Goal: Information Seeking & Learning: Learn about a topic

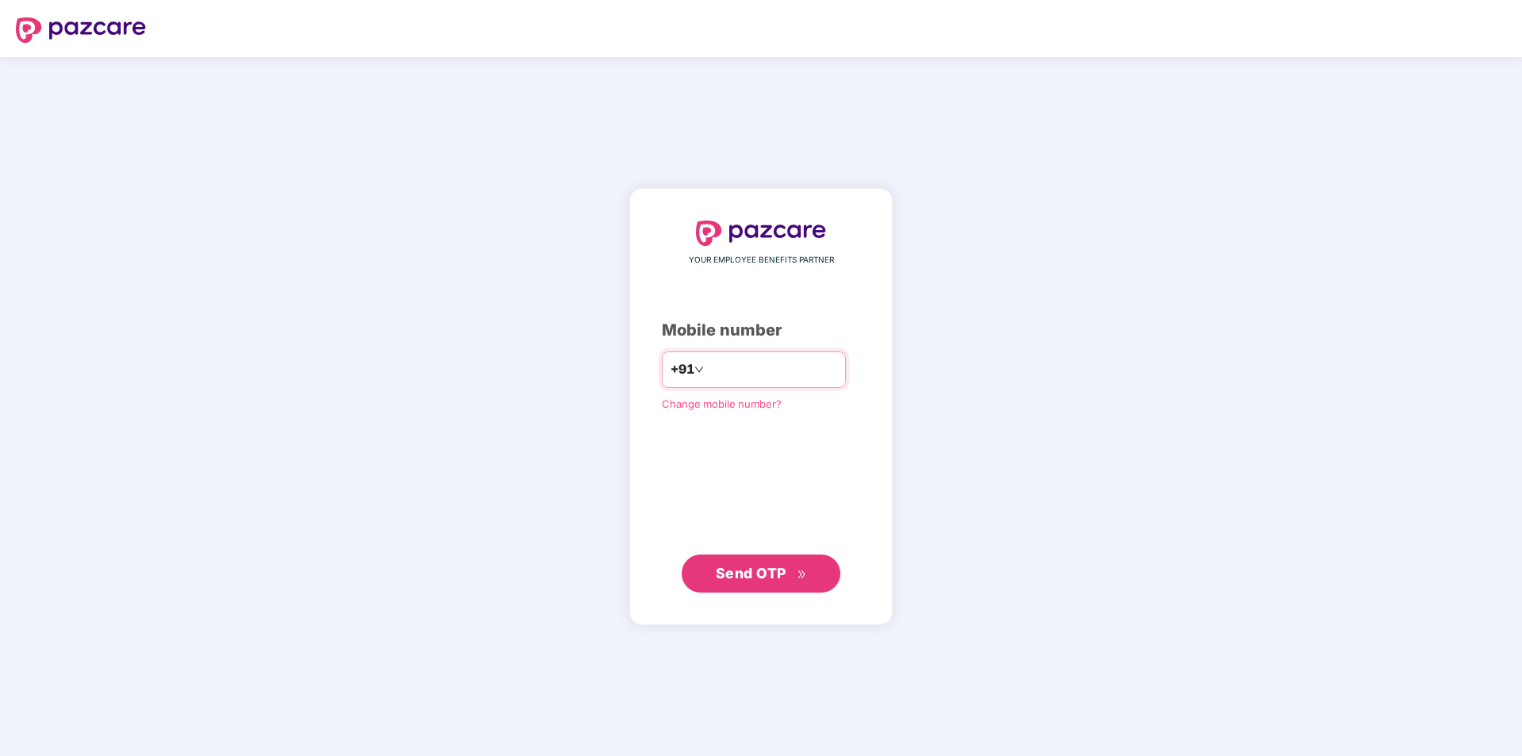
type input "**********"
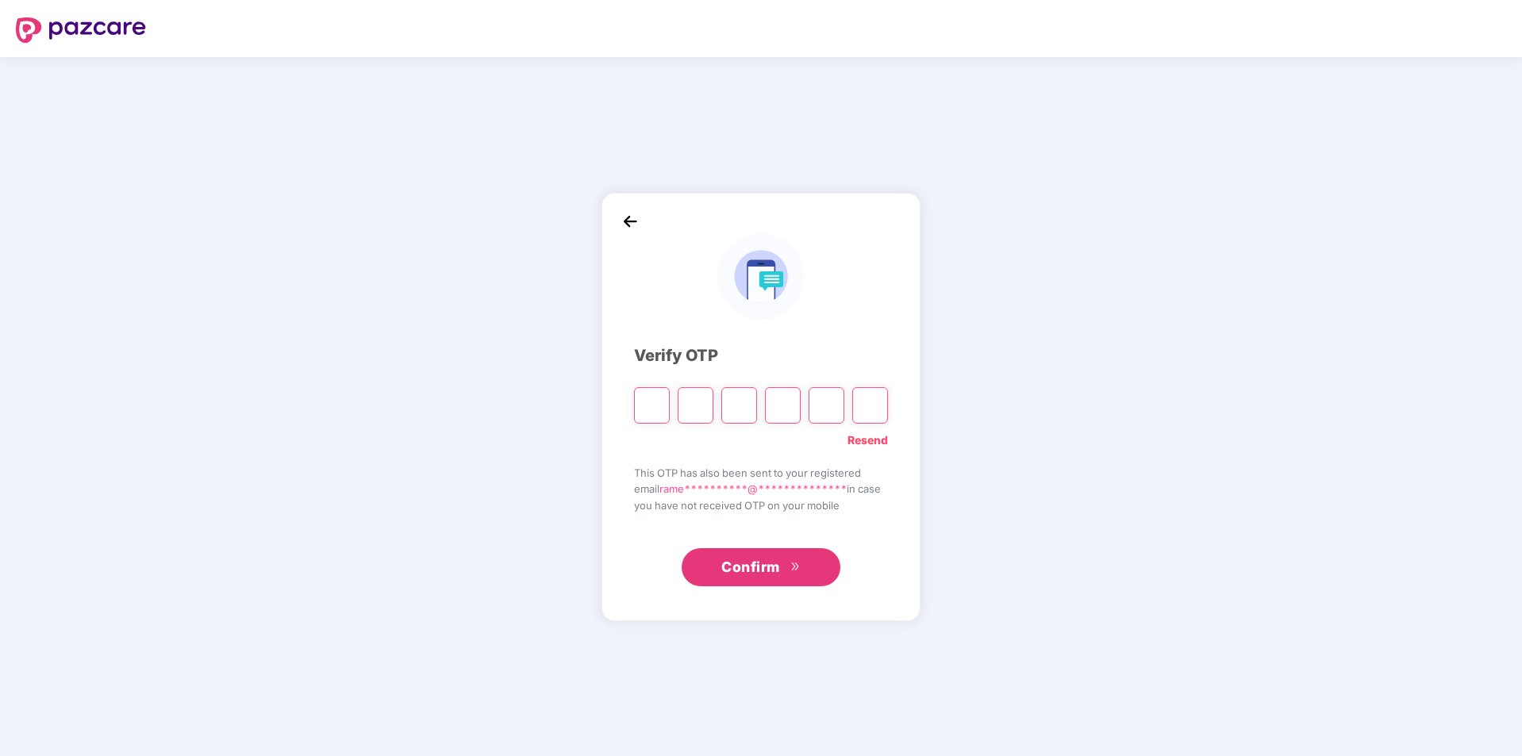
type input "*"
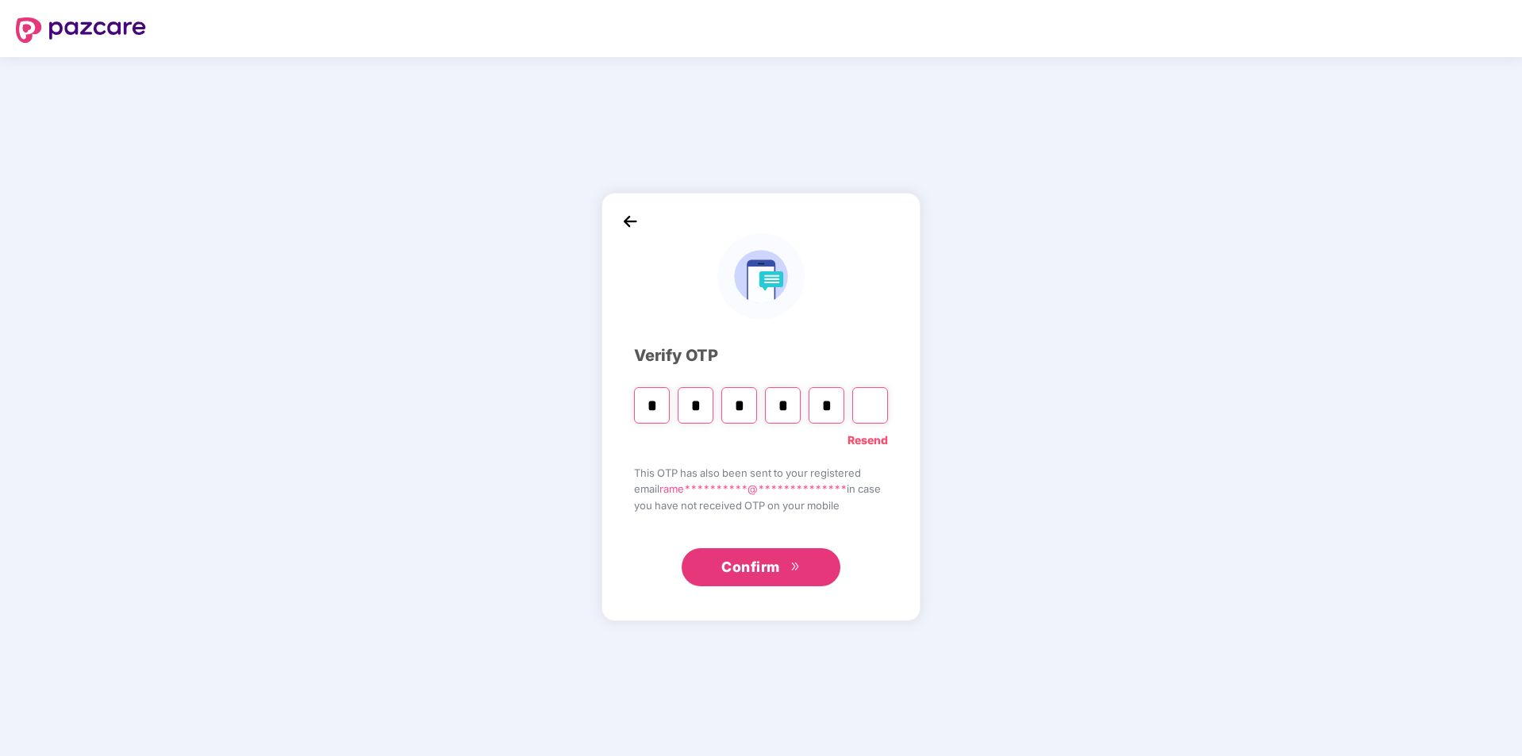
type input "*"
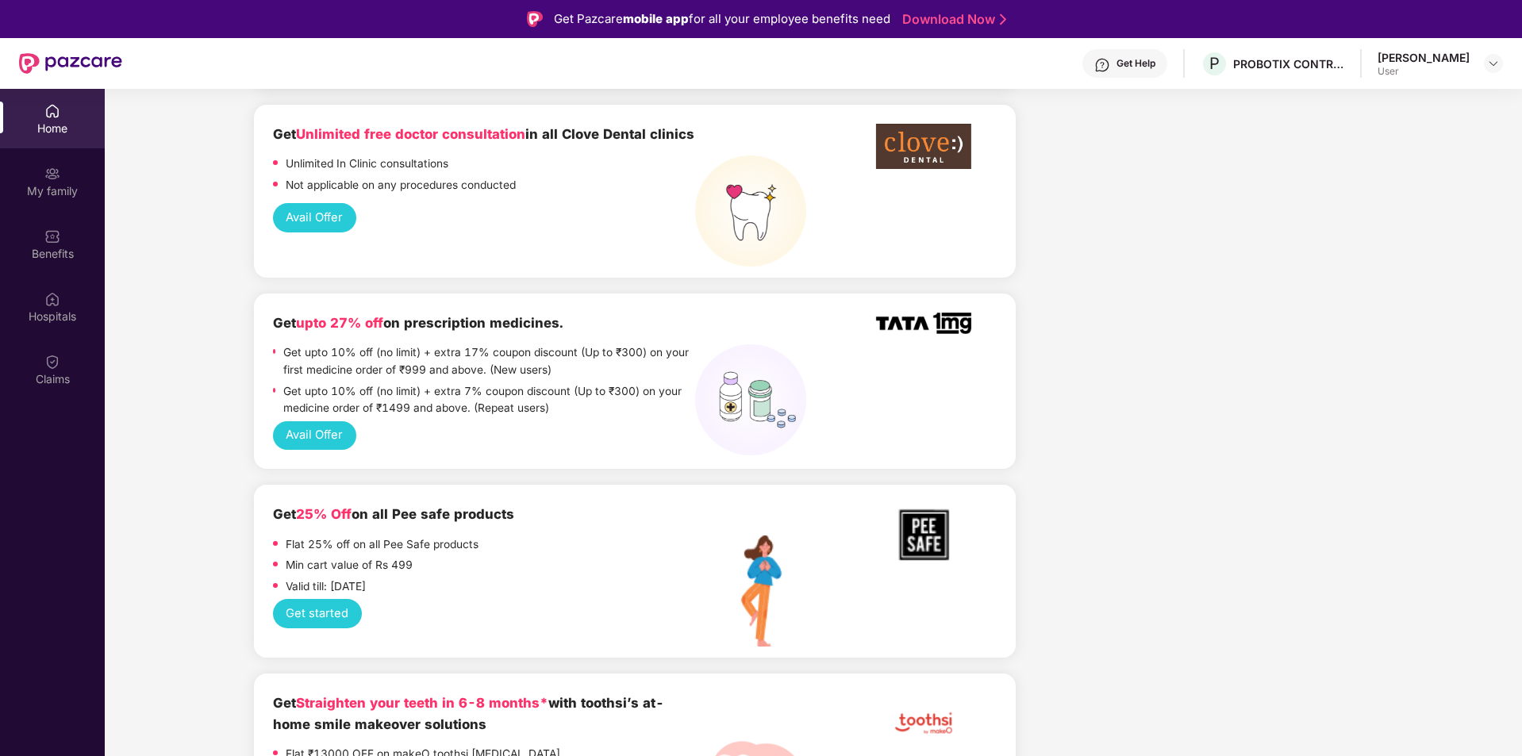
scroll to position [1032, 0]
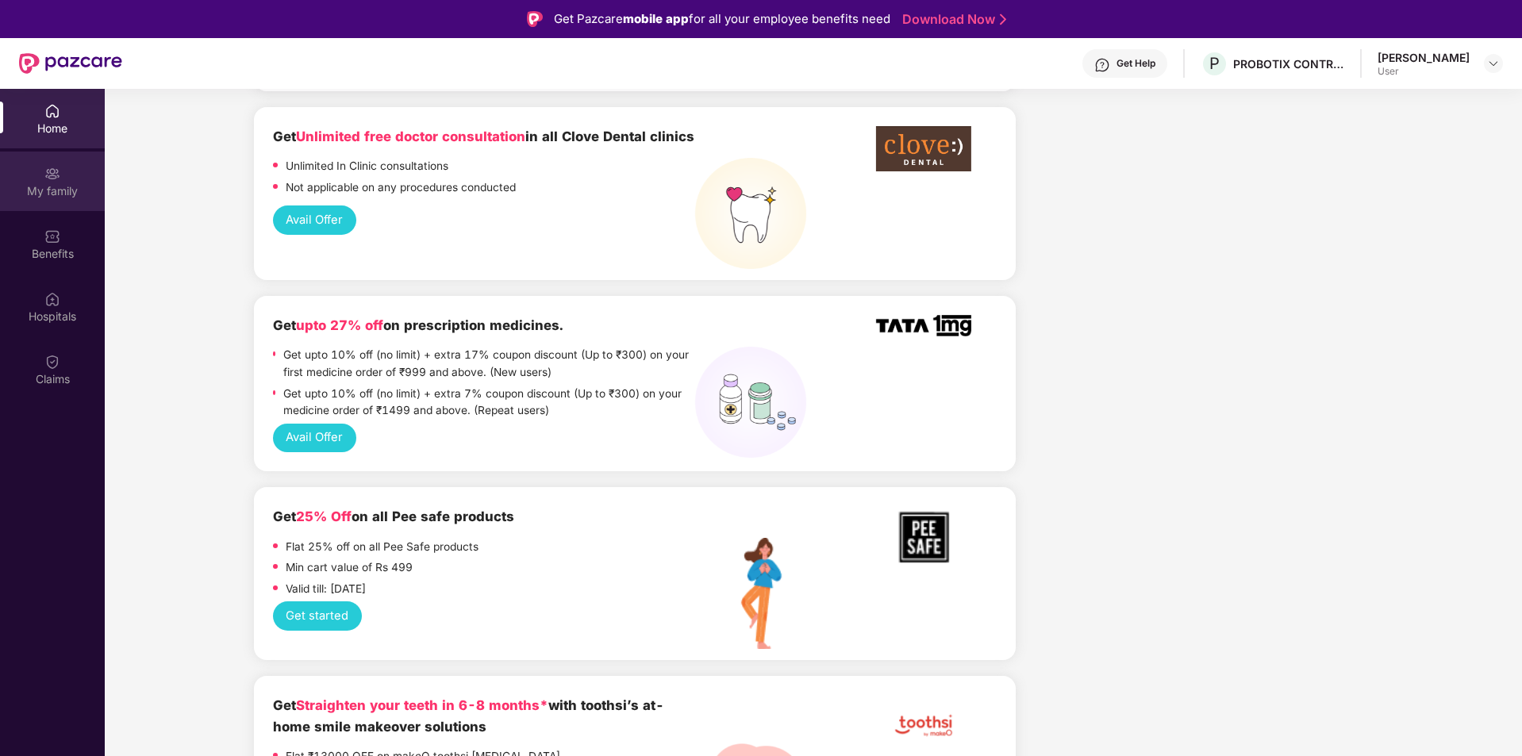
click at [20, 170] on div "My family" at bounding box center [52, 182] width 105 height 60
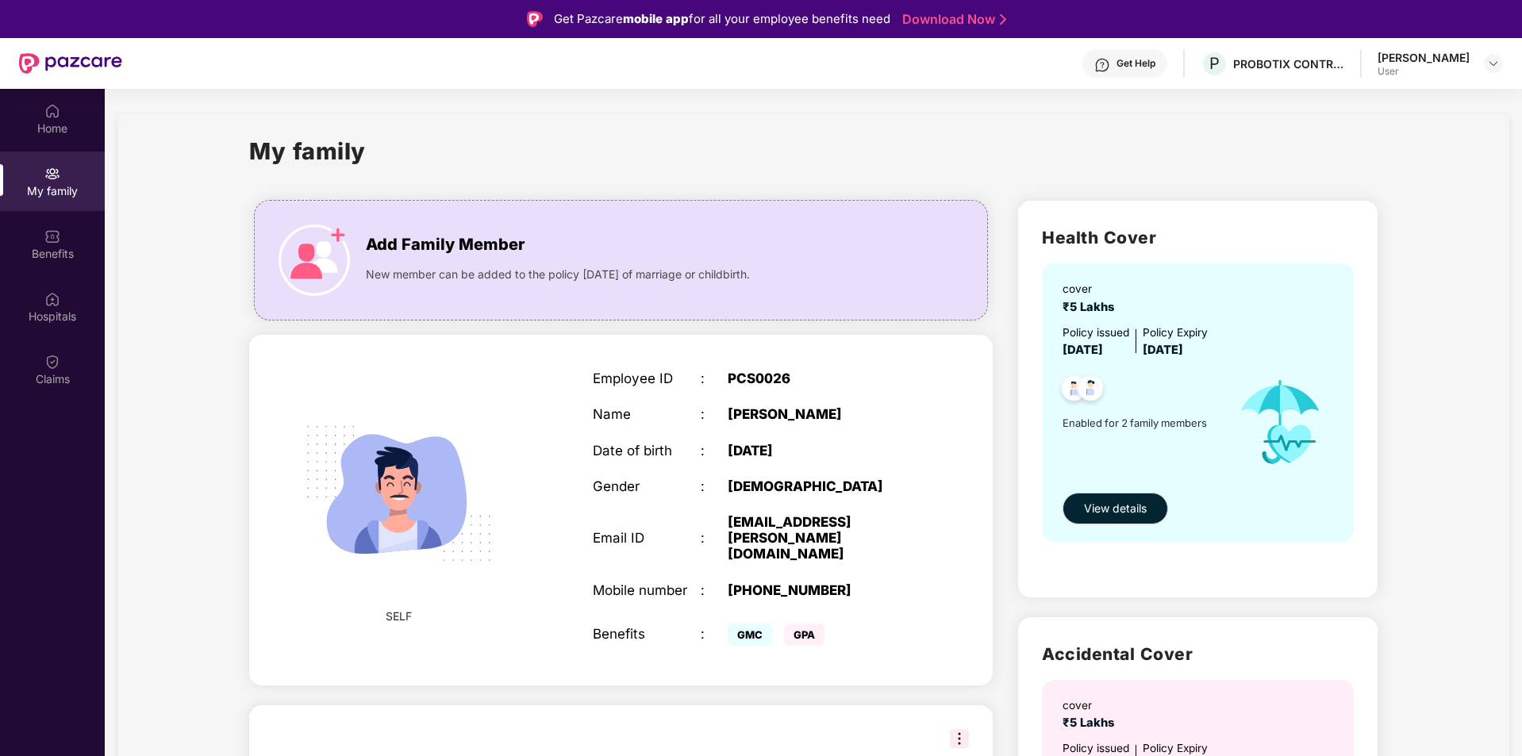
click at [756, 624] on span "GMC" at bounding box center [750, 635] width 44 height 22
click at [822, 624] on span "GPA" at bounding box center [804, 635] width 40 height 22
click at [819, 624] on span "GPA" at bounding box center [804, 635] width 40 height 22
click at [383, 359] on div "SELF Employee ID : PCS0026 Name : [PERSON_NAME] Date of birth : [DEMOGRAPHIC_DA…" at bounding box center [621, 510] width 744 height 351
click at [413, 501] on img at bounding box center [398, 493] width 229 height 229
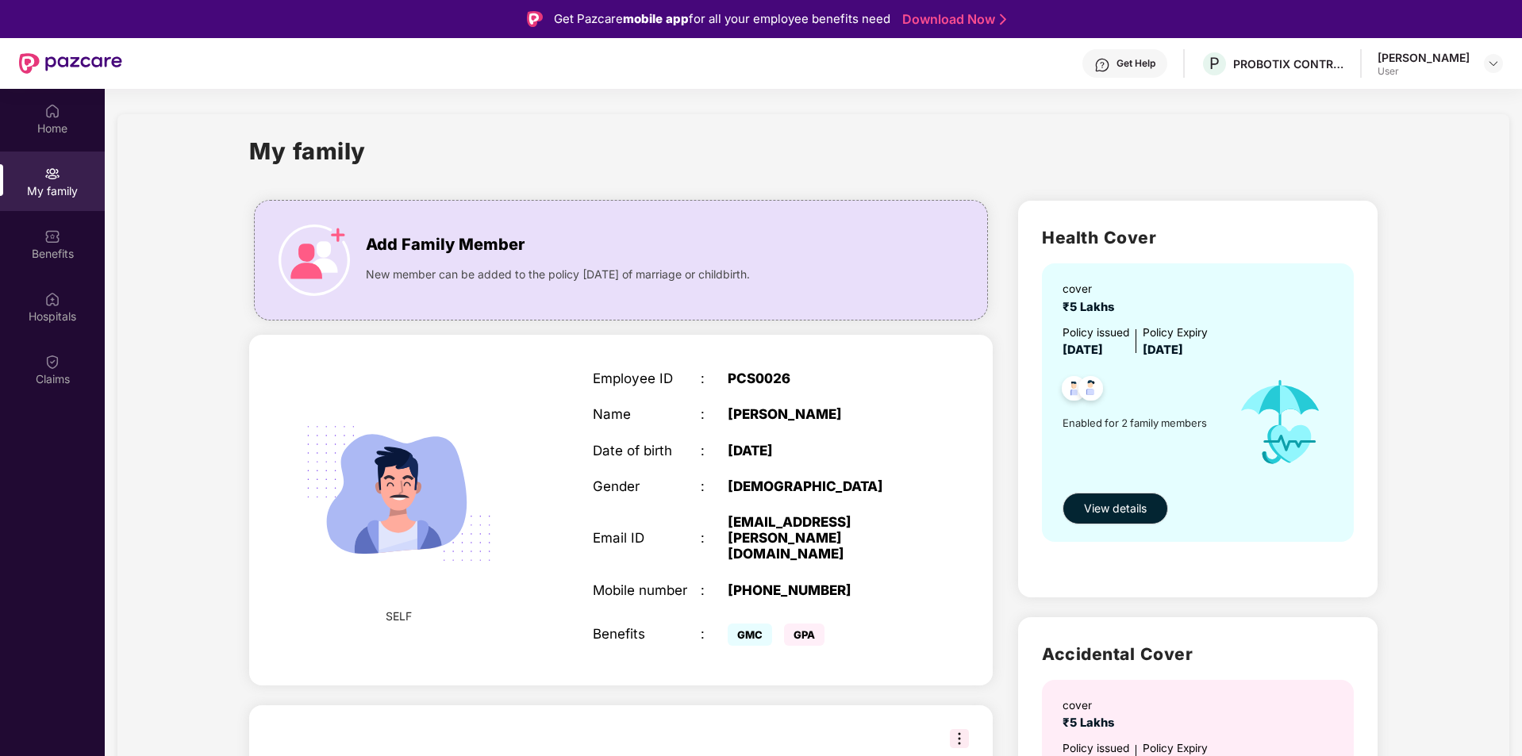
click at [413, 501] on img at bounding box center [398, 493] width 229 height 229
click at [409, 588] on img at bounding box center [398, 493] width 229 height 229
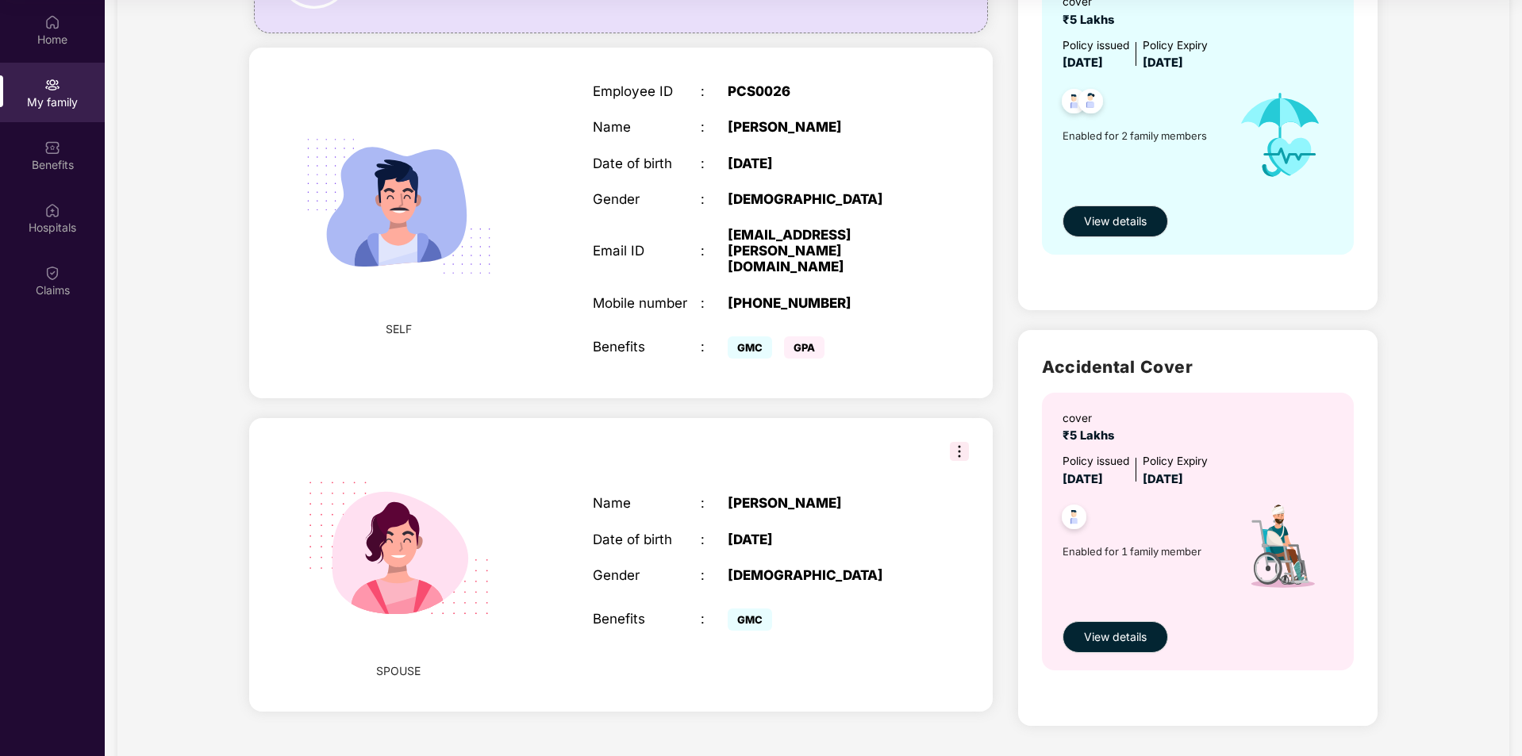
scroll to position [233, 0]
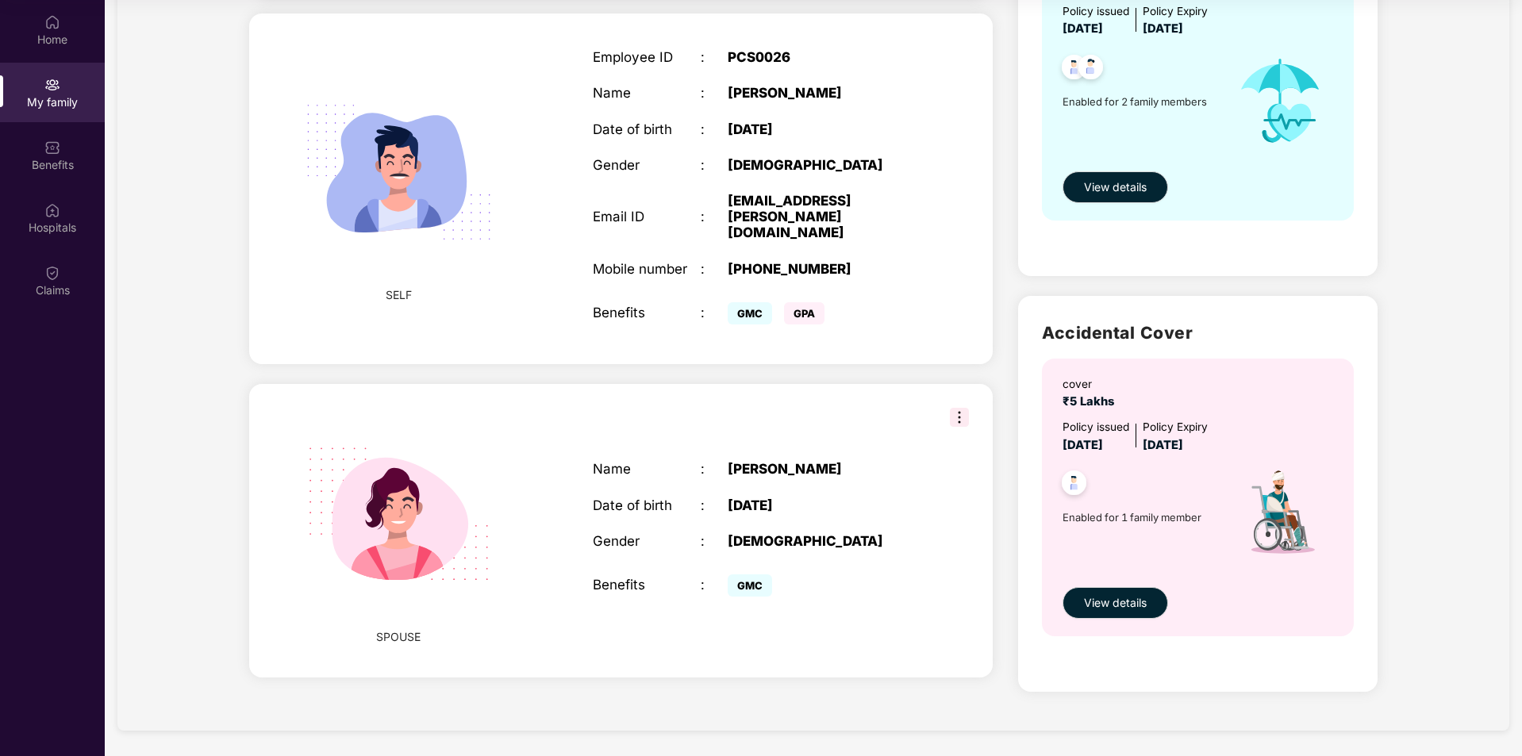
click at [1133, 584] on div "cover ₹5 Lakhs Policy issued [DATE] Policy Expiry [DATE] Enabled for 1 family m…" at bounding box center [1198, 498] width 312 height 278
click at [1126, 601] on span "View details" at bounding box center [1115, 603] width 63 height 17
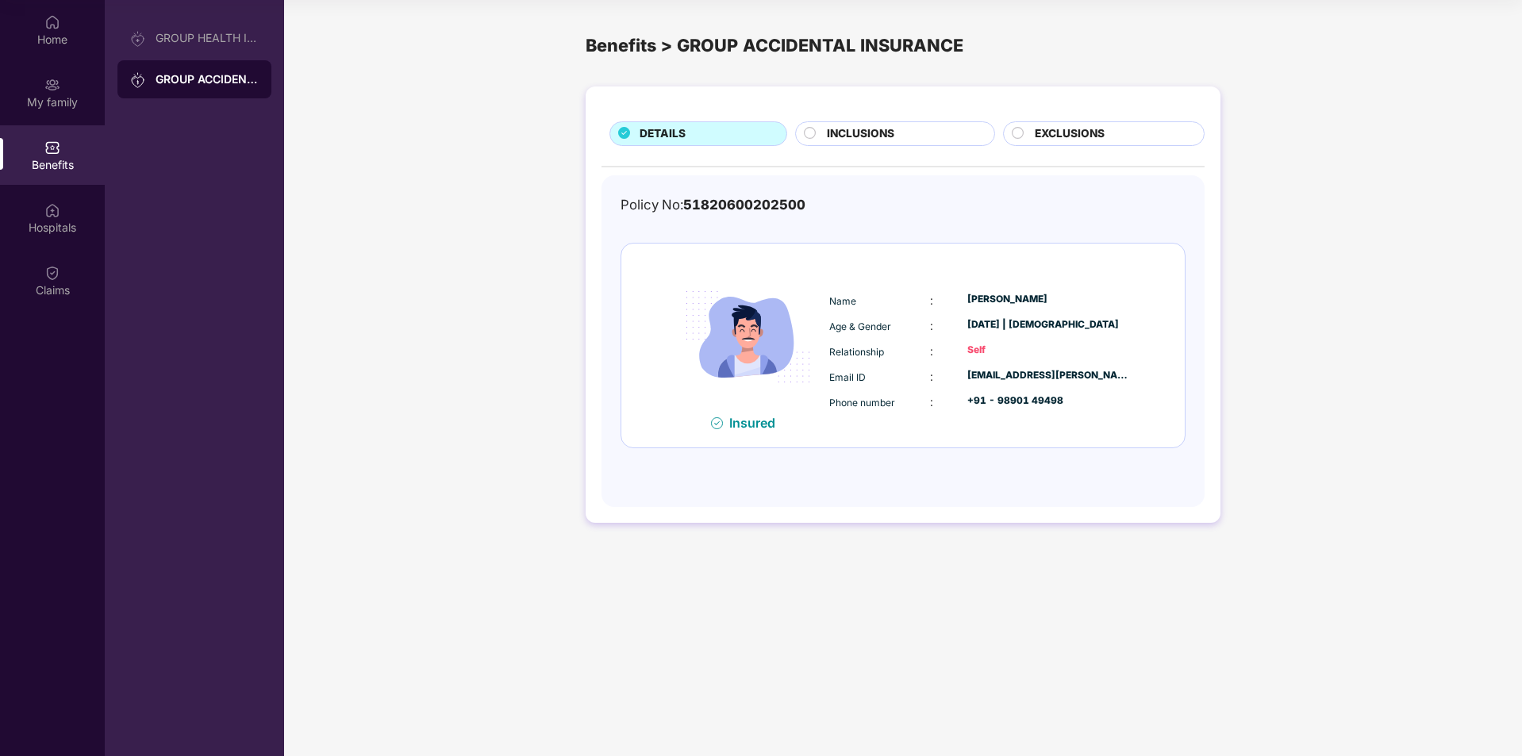
click at [875, 122] on div "INCLUSIONS" at bounding box center [894, 133] width 199 height 25
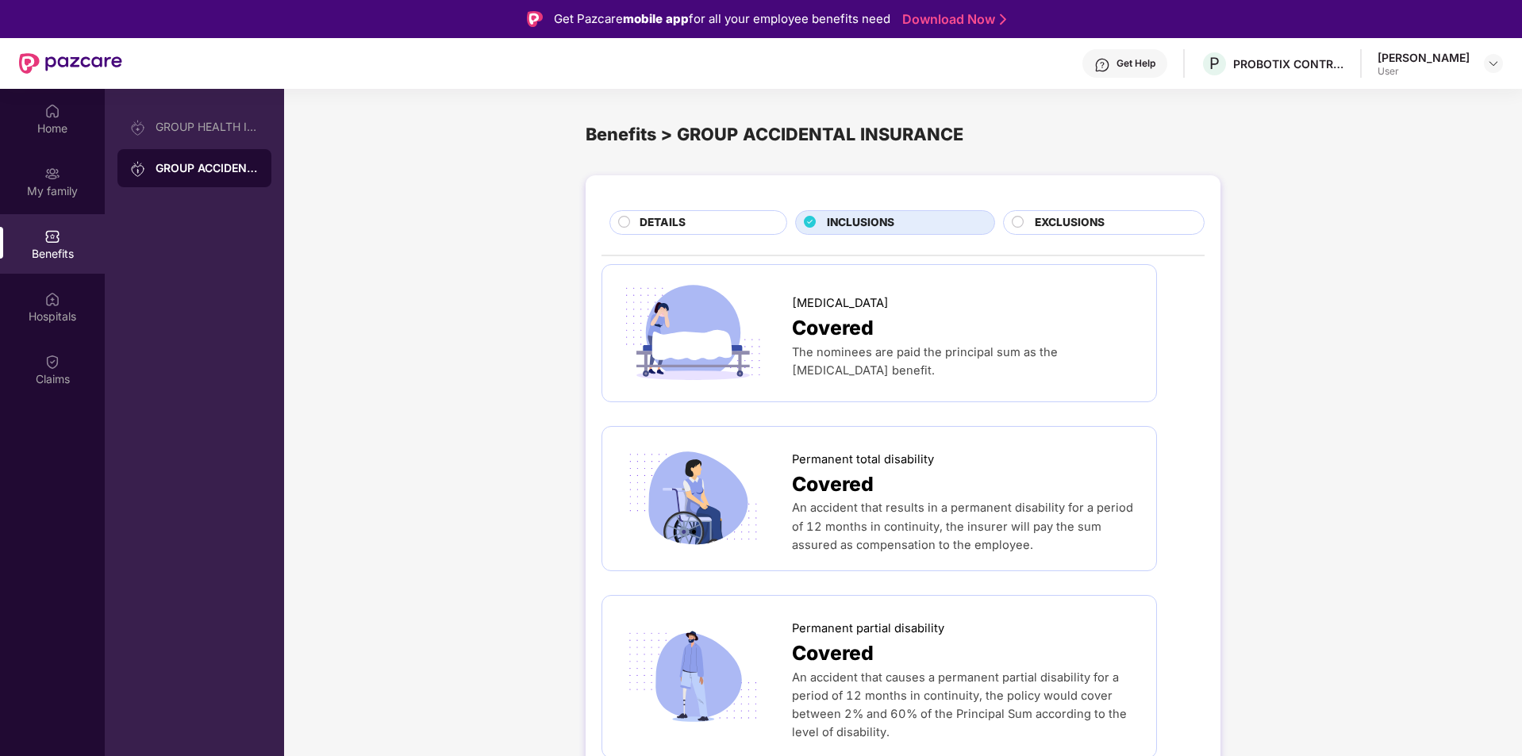
click at [1118, 221] on div "EXCLUSIONS" at bounding box center [1111, 224] width 169 height 20
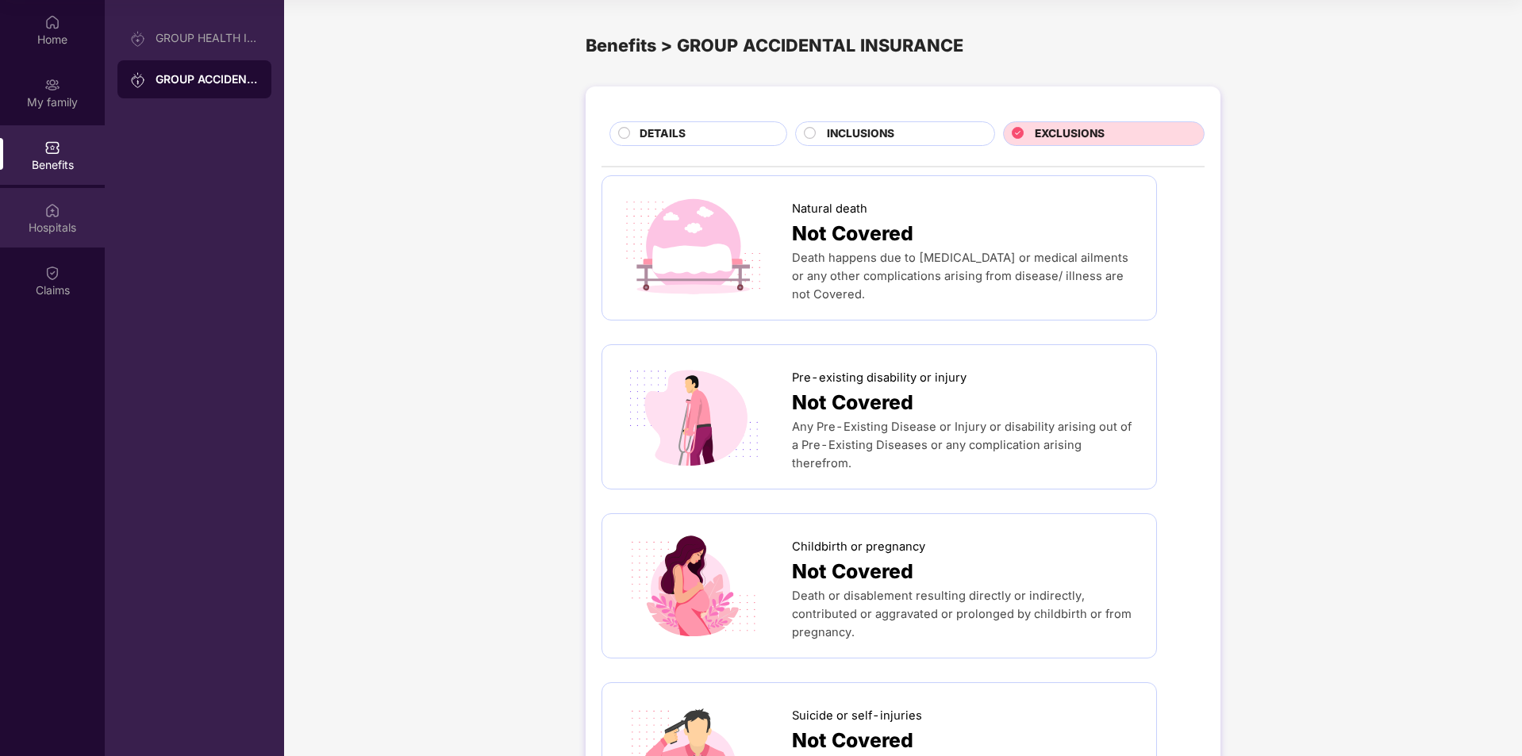
click at [48, 214] on img at bounding box center [52, 210] width 16 height 16
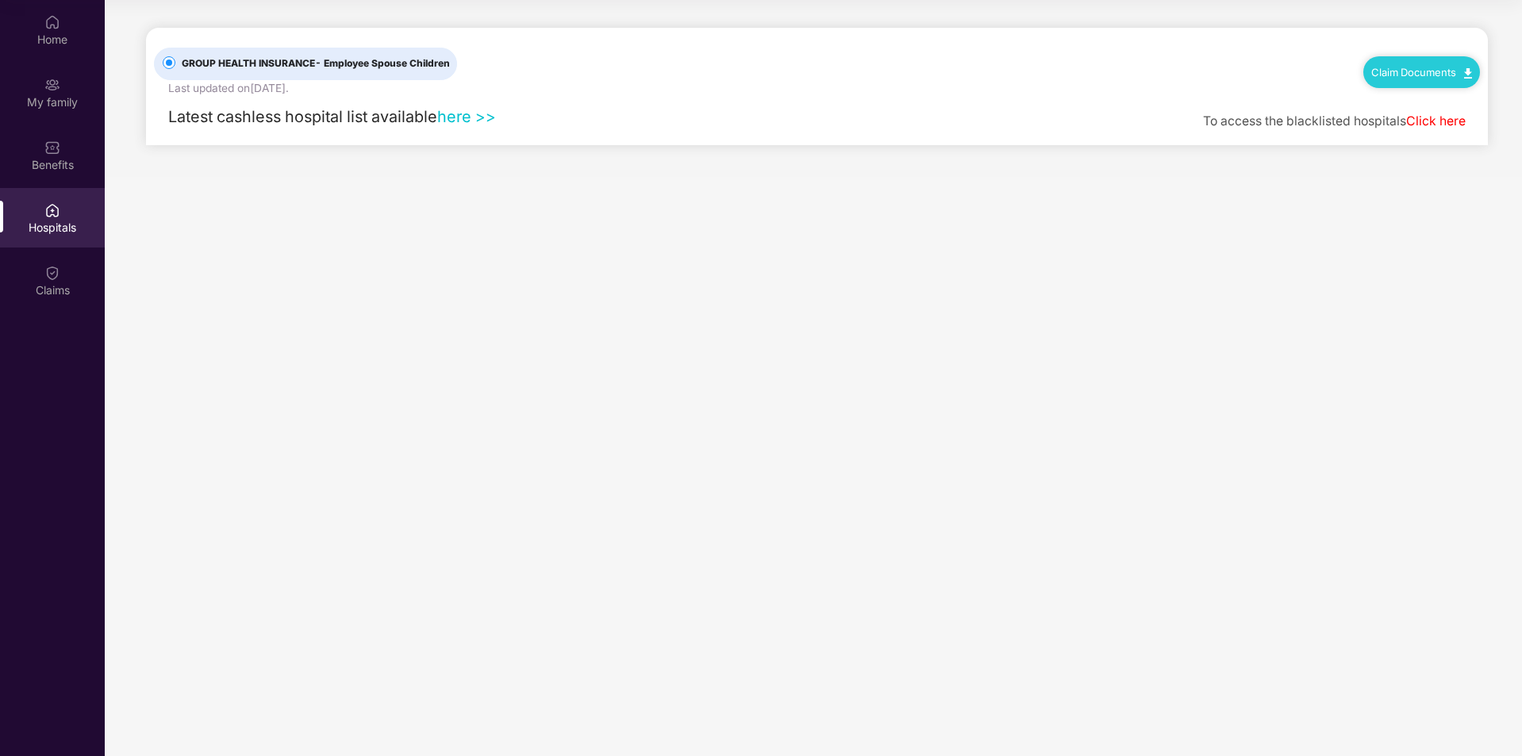
click at [468, 125] on link "here >>" at bounding box center [466, 116] width 59 height 19
click at [55, 290] on div "Claims" at bounding box center [52, 291] width 105 height 16
